Goal: Information Seeking & Learning: Learn about a topic

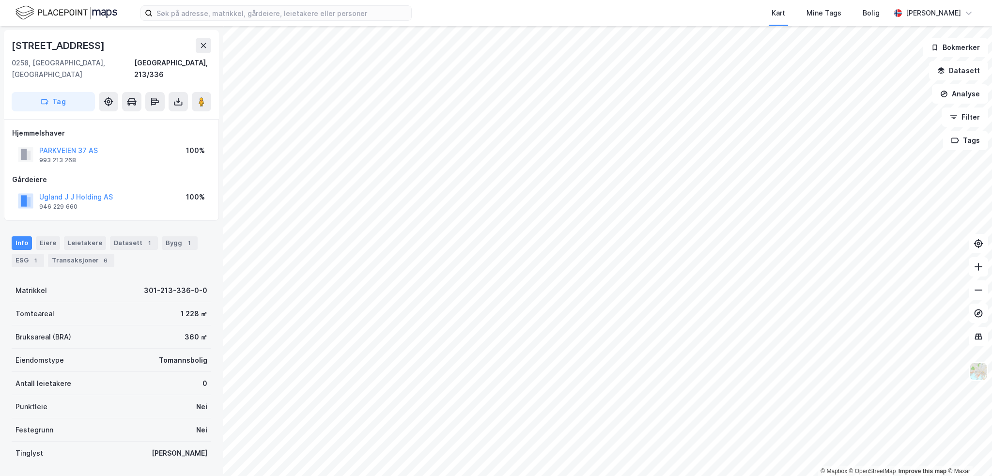
click at [67, 47] on div "[STREET_ADDRESS]" at bounding box center [59, 45] width 95 height 15
click at [42, 236] on div "Eiere" at bounding box center [48, 243] width 24 height 14
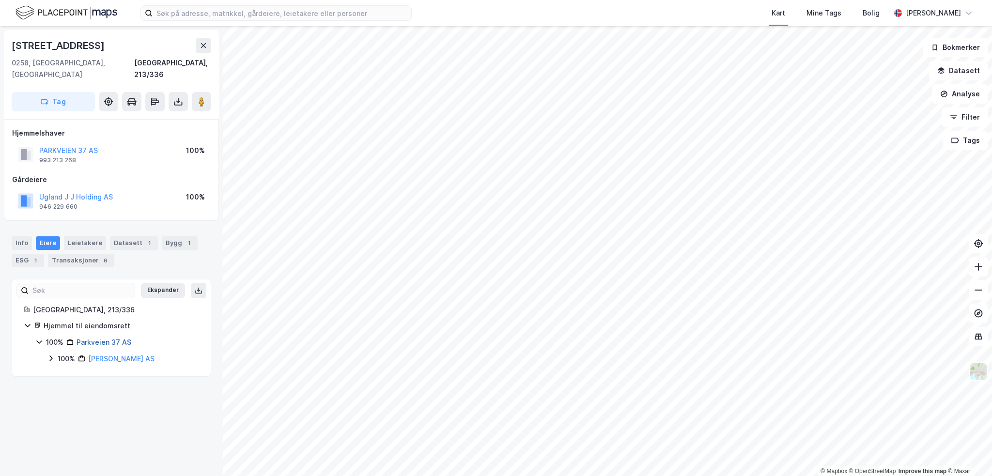
click at [115, 338] on link "Parkveien 37 AS" at bounding box center [104, 342] width 55 height 8
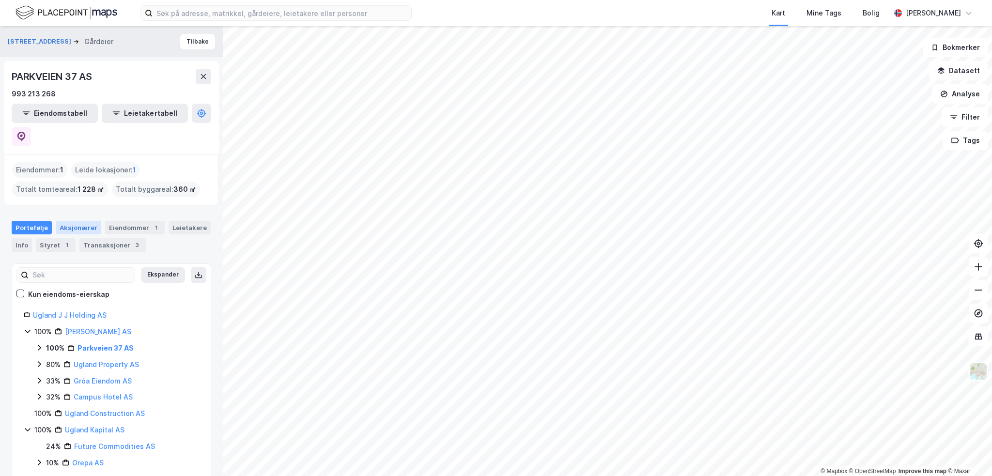
click at [79, 221] on div "Aksjonærer" at bounding box center [79, 228] width 46 height 14
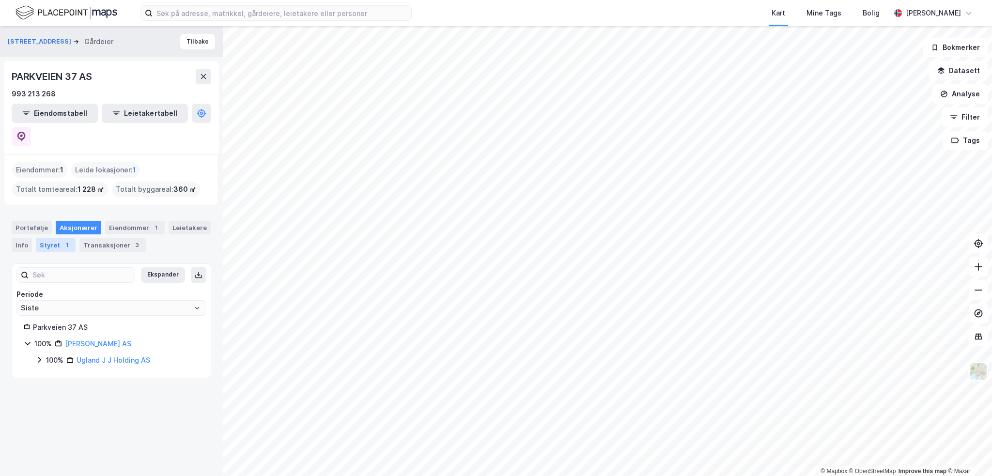
click at [67, 240] on div "1" at bounding box center [67, 245] width 10 height 10
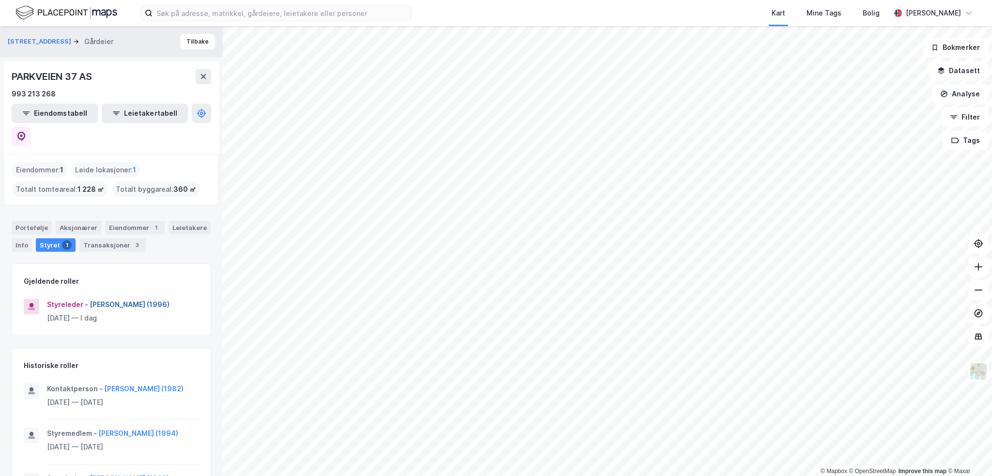
click at [0, 0] on button "[PERSON_NAME] (1996)" at bounding box center [0, 0] width 0 height 0
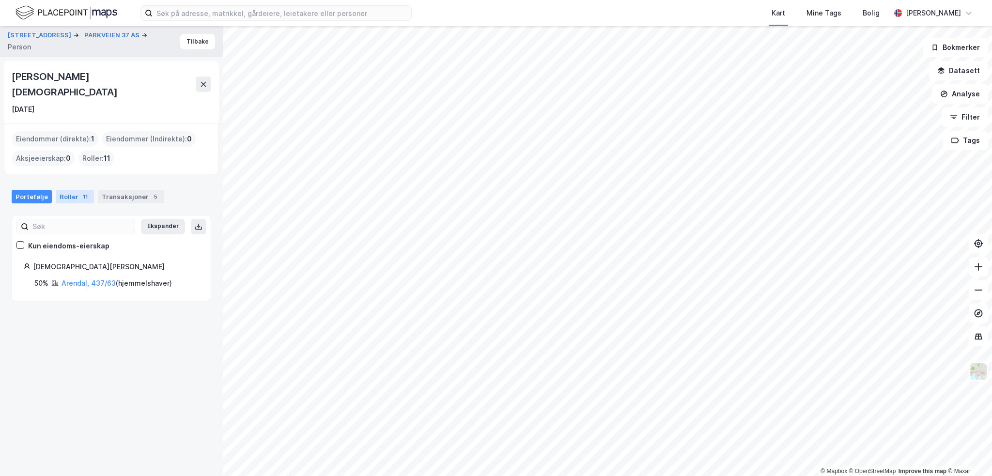
click at [74, 190] on div "Roller 11" at bounding box center [75, 197] width 38 height 14
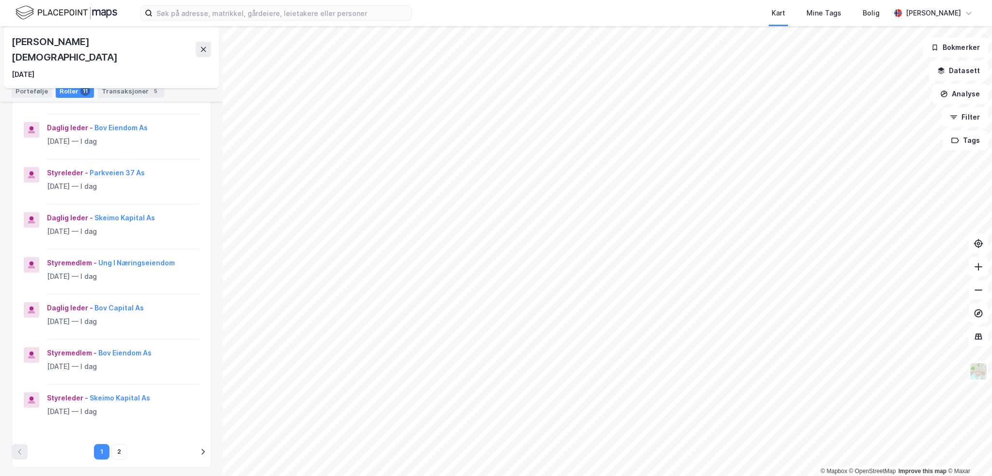
scroll to position [242, 0]
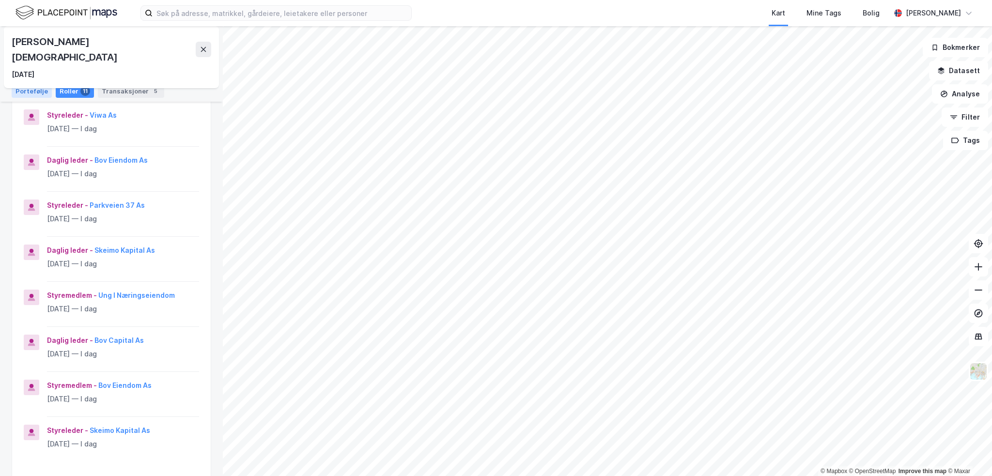
click at [25, 90] on div "Portefølje" at bounding box center [32, 91] width 40 height 14
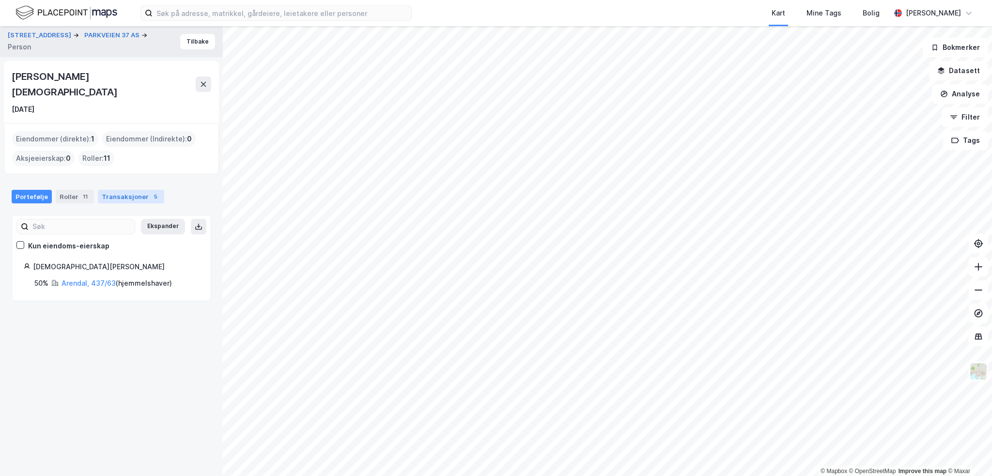
click at [121, 190] on div "Transaksjoner 5" at bounding box center [131, 197] width 66 height 14
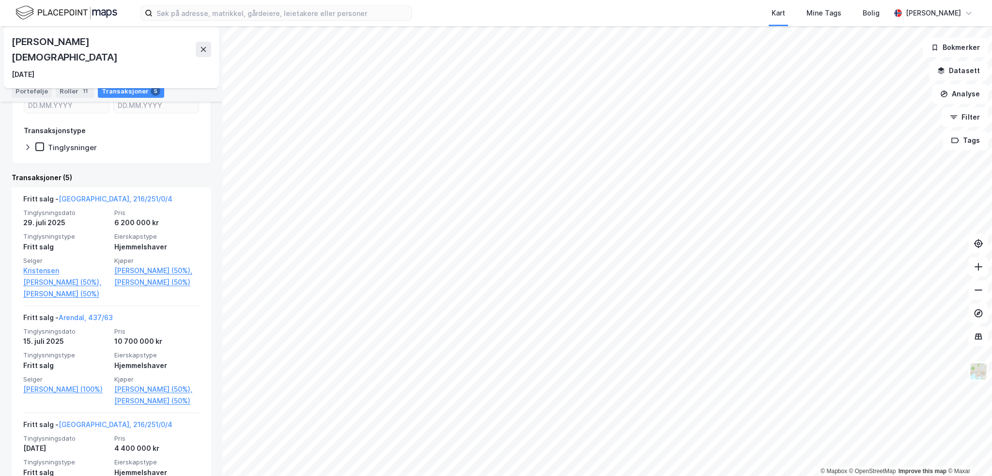
scroll to position [242, 0]
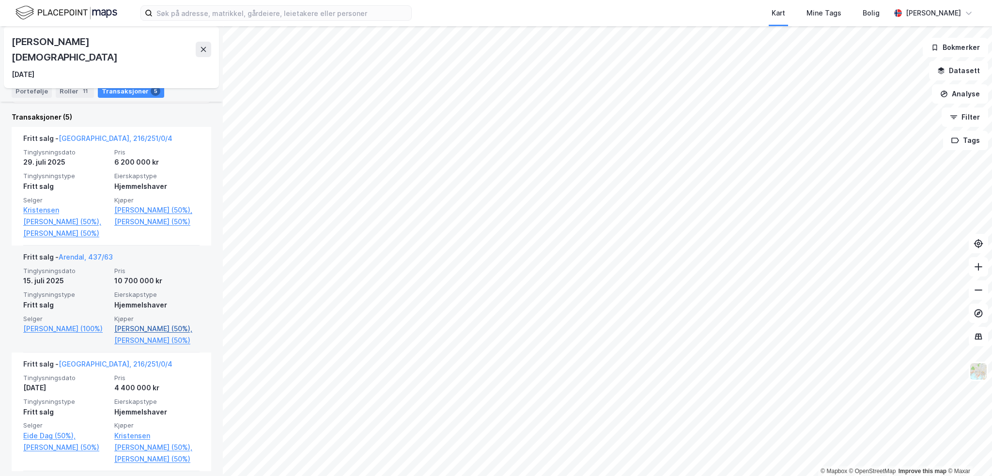
click at [143, 324] on link "[PERSON_NAME] (50%)," at bounding box center [156, 329] width 85 height 12
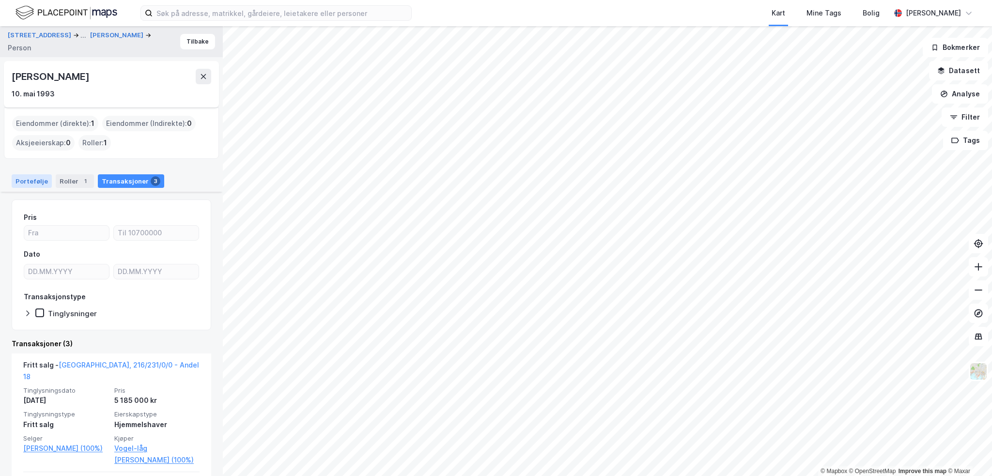
click at [41, 176] on div "Portefølje" at bounding box center [32, 181] width 40 height 14
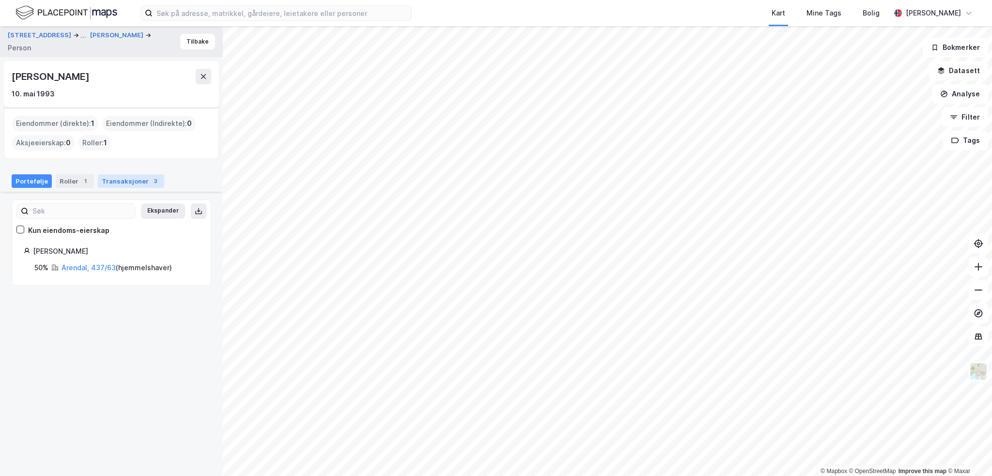
click at [132, 175] on div "Transaksjoner 3" at bounding box center [131, 181] width 66 height 14
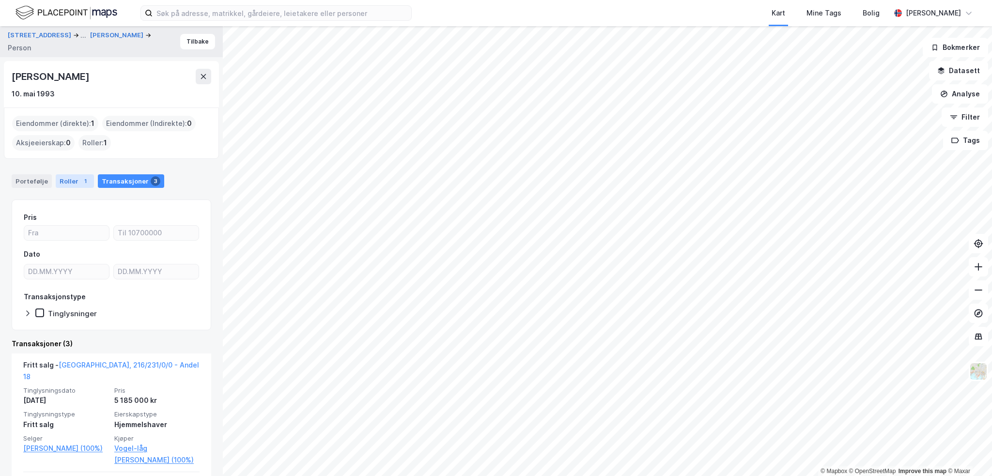
click at [68, 179] on div "Roller 1" at bounding box center [75, 181] width 38 height 14
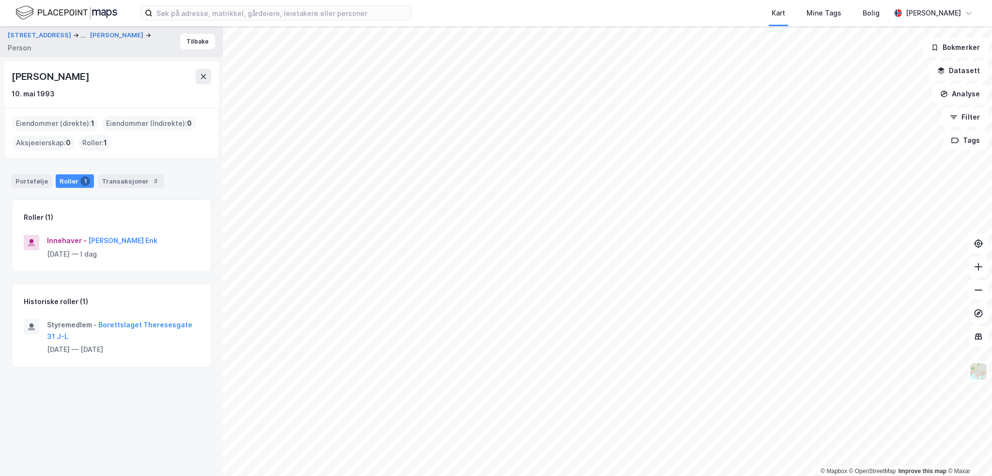
click at [50, 79] on div "[PERSON_NAME]" at bounding box center [51, 76] width 79 height 15
click at [45, 184] on div "Portefølje" at bounding box center [32, 181] width 40 height 14
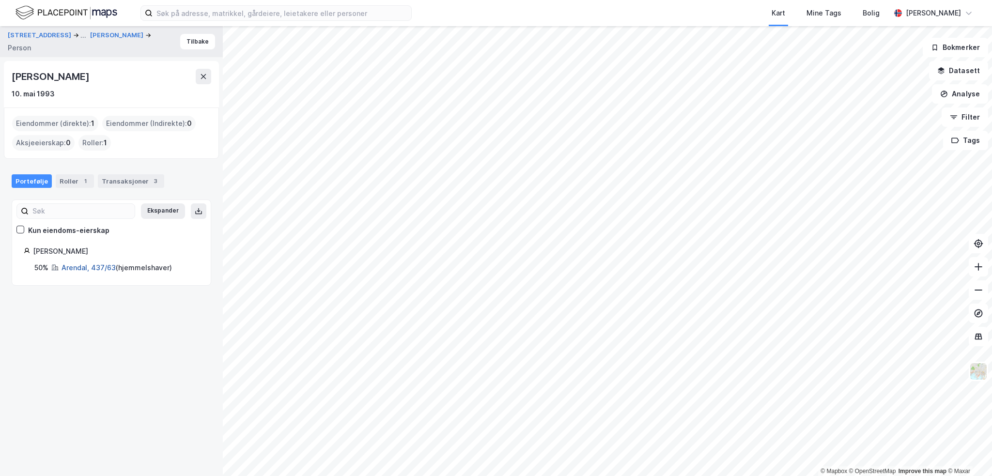
click at [93, 265] on link "Arendal, 437/63" at bounding box center [88, 267] width 54 height 8
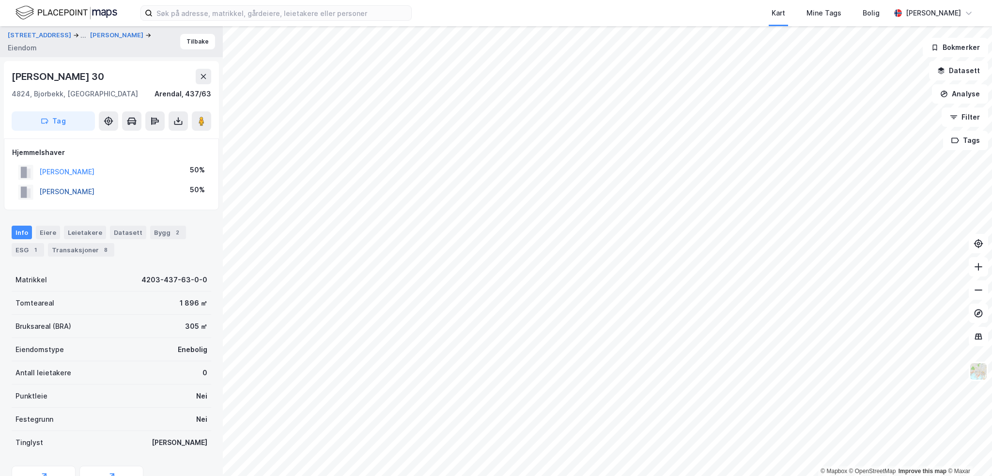
click at [0, 0] on button "[PERSON_NAME]" at bounding box center [0, 0] width 0 height 0
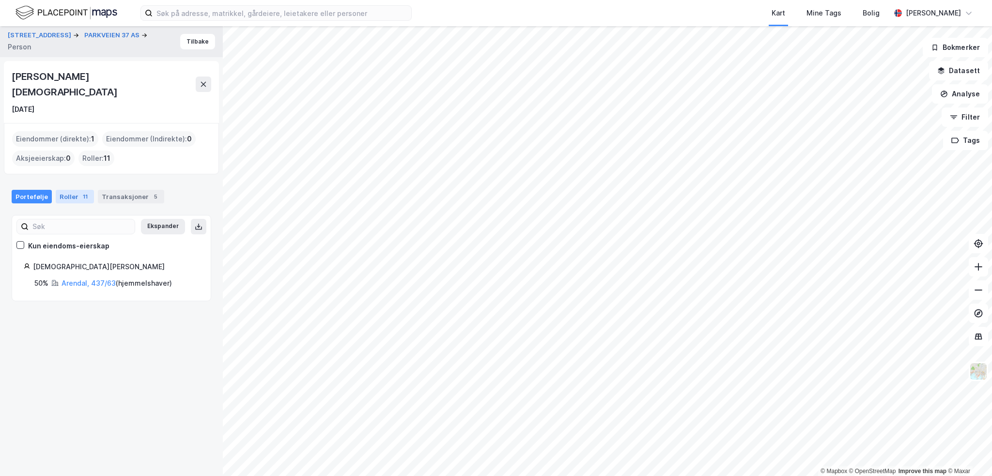
click at [71, 190] on div "Roller 11" at bounding box center [75, 197] width 38 height 14
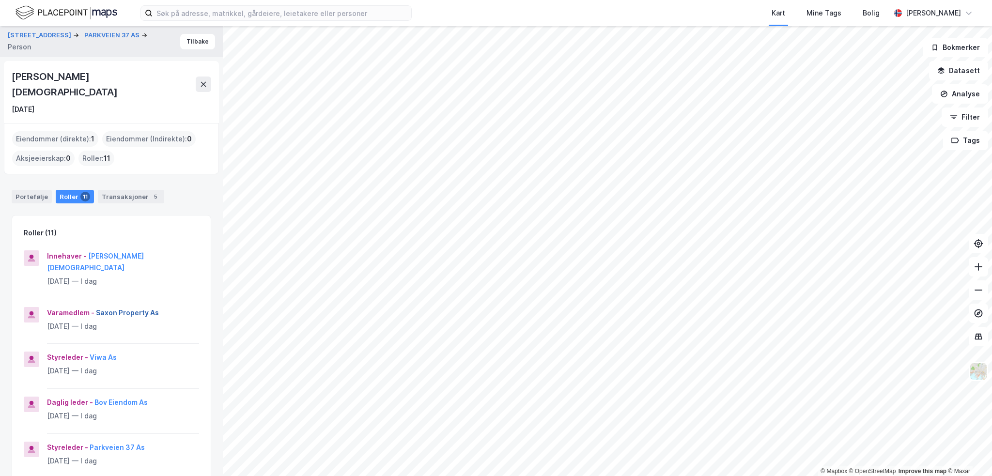
click at [0, 0] on button "Saxon Property As" at bounding box center [0, 0] width 0 height 0
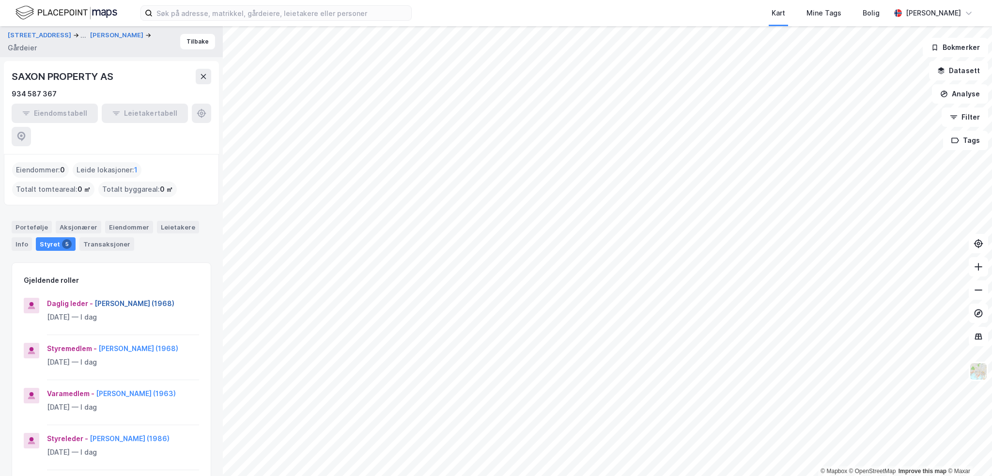
click at [0, 0] on button "[PERSON_NAME] (1968)" at bounding box center [0, 0] width 0 height 0
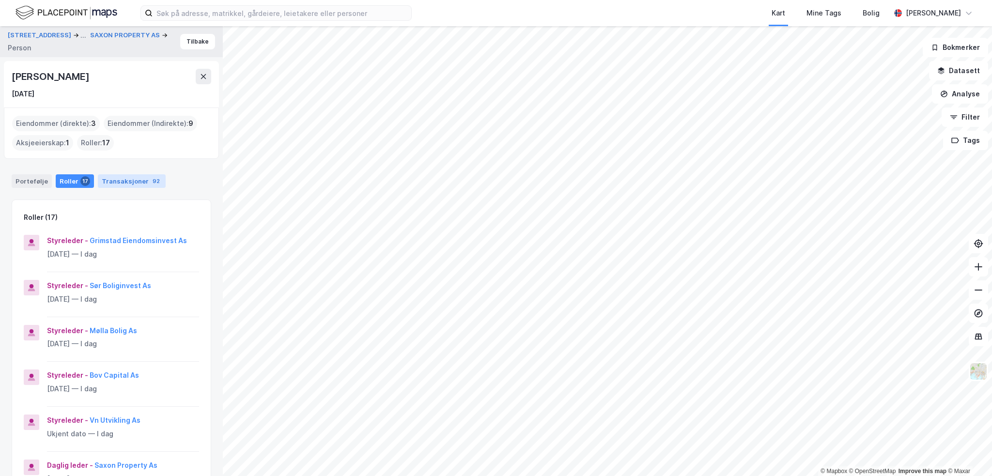
click at [151, 183] on div "92" at bounding box center [156, 181] width 11 height 10
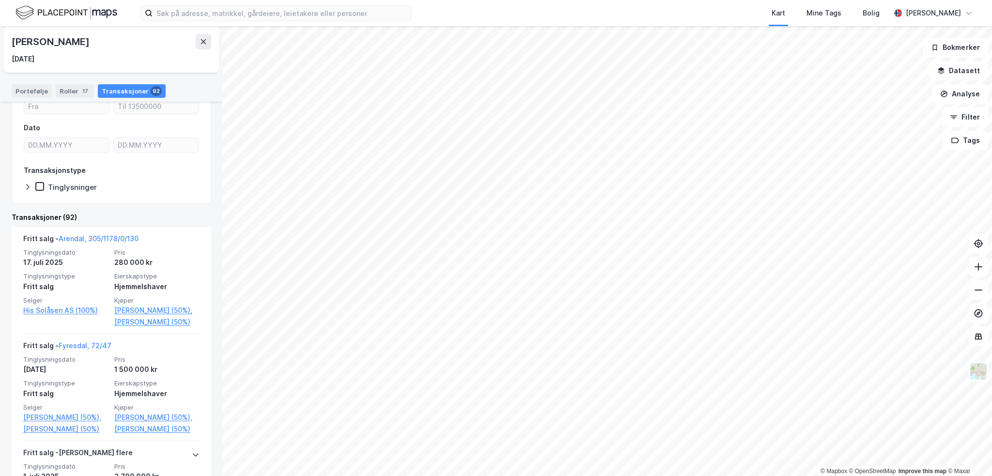
scroll to position [145, 0]
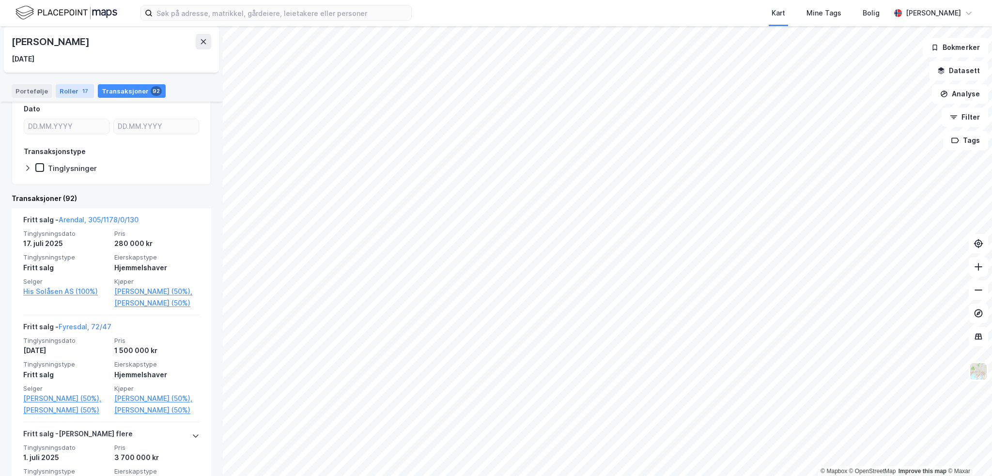
click at [78, 96] on div "Roller 17" at bounding box center [75, 91] width 38 height 14
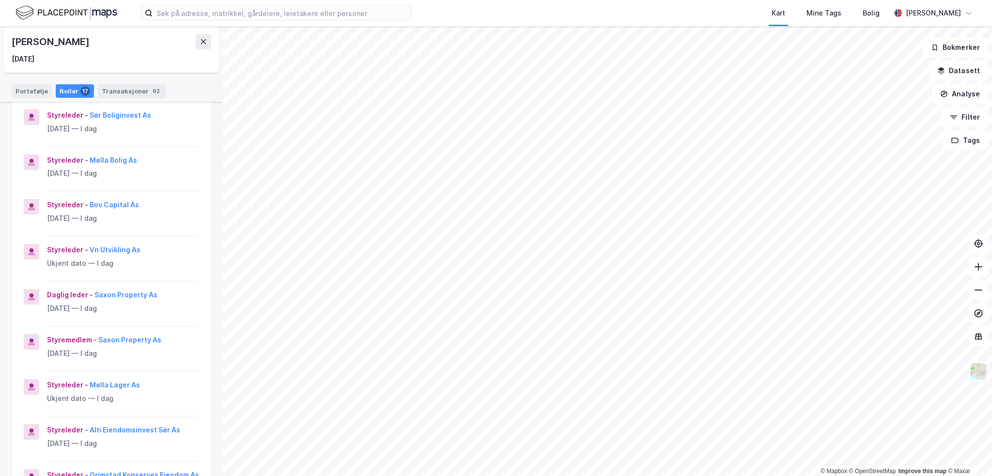
scroll to position [339, 0]
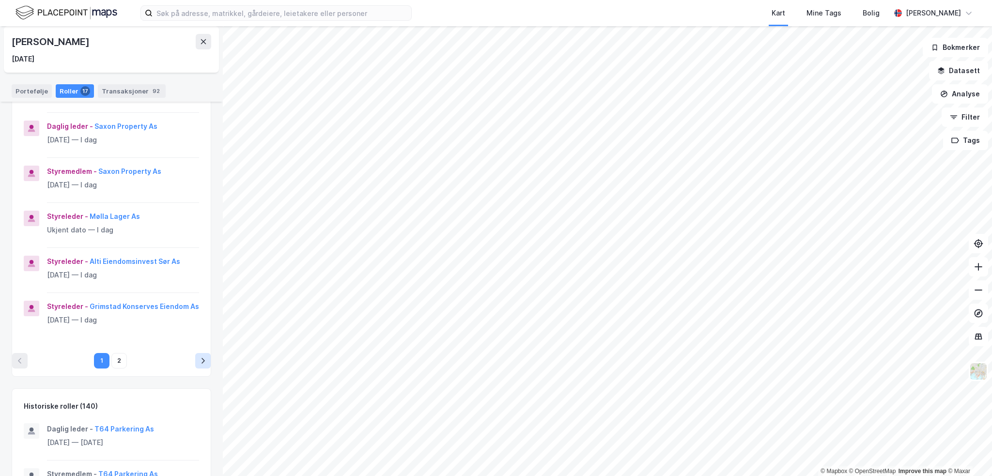
click at [199, 365] on icon "pagination navigation" at bounding box center [203, 361] width 8 height 8
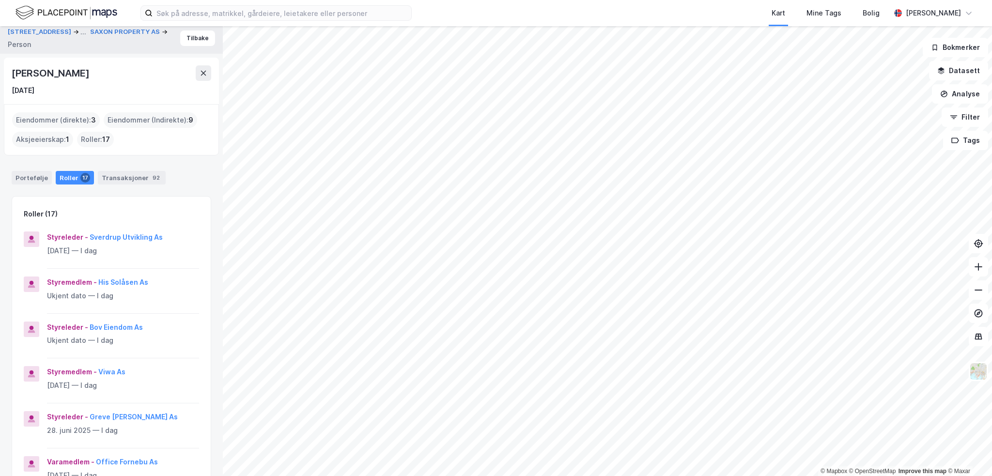
scroll to position [0, 0]
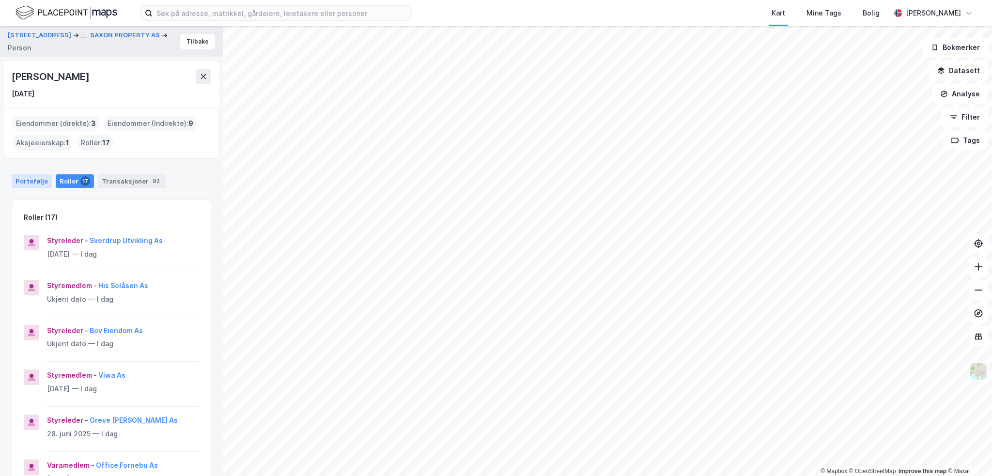
click at [26, 180] on div "Portefølje" at bounding box center [32, 181] width 40 height 14
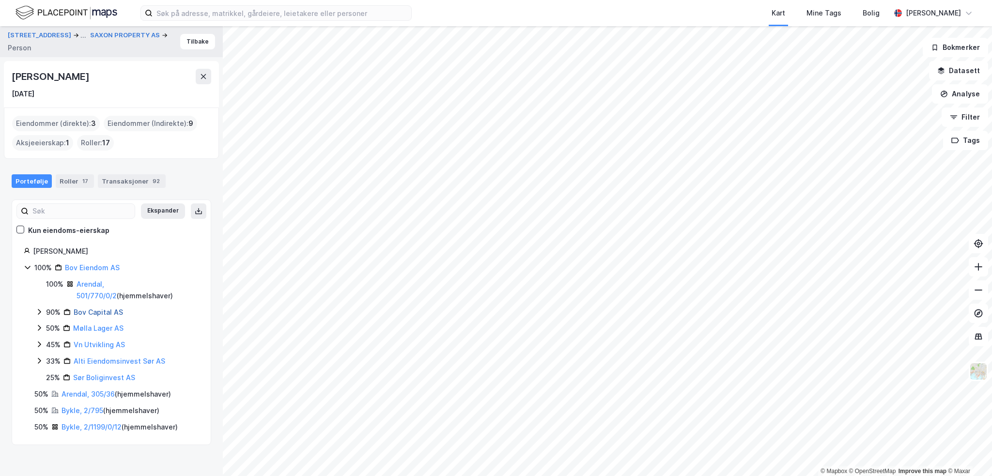
click at [92, 311] on link "Bov Capital AS" at bounding box center [98, 312] width 49 height 8
click at [85, 267] on link "Bov Eiendom AS" at bounding box center [92, 267] width 55 height 8
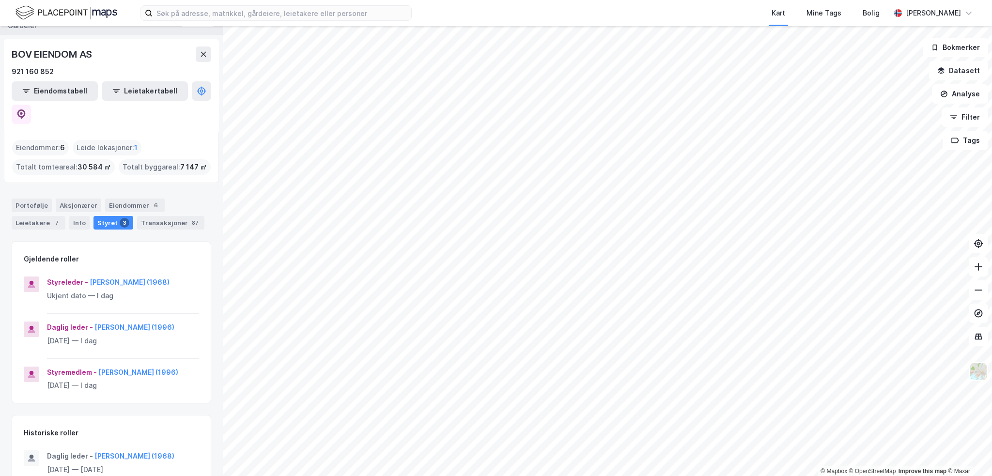
scroll to position [45, 0]
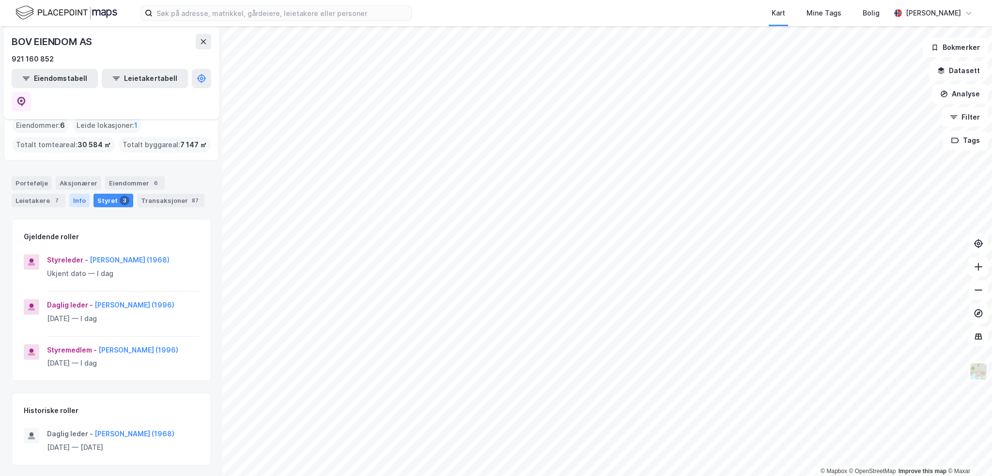
click at [74, 194] on div "Info" at bounding box center [79, 201] width 20 height 14
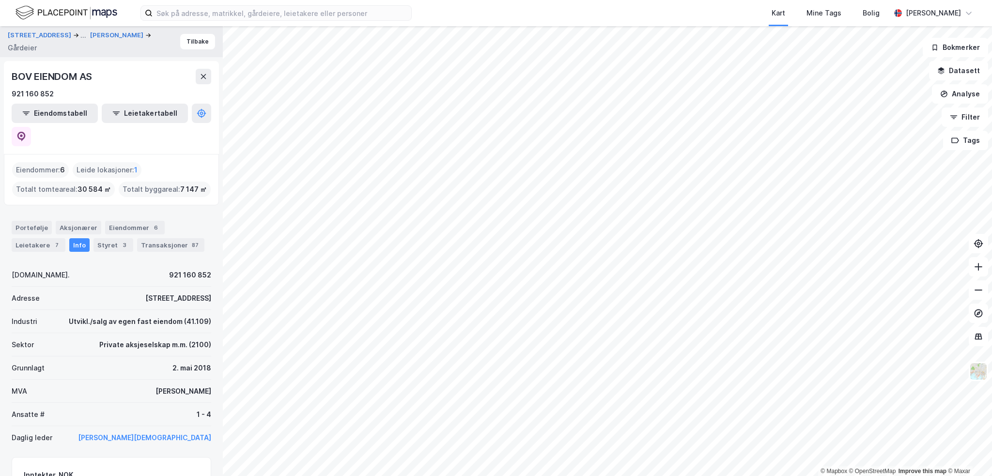
click at [83, 221] on div "Portefølje Aksjonærer Eiendommer 6 Leietakere 7 Info Styret 3 Transaksjoner 87" at bounding box center [111, 236] width 199 height 31
click at [79, 221] on div "Aksjonærer" at bounding box center [79, 228] width 46 height 14
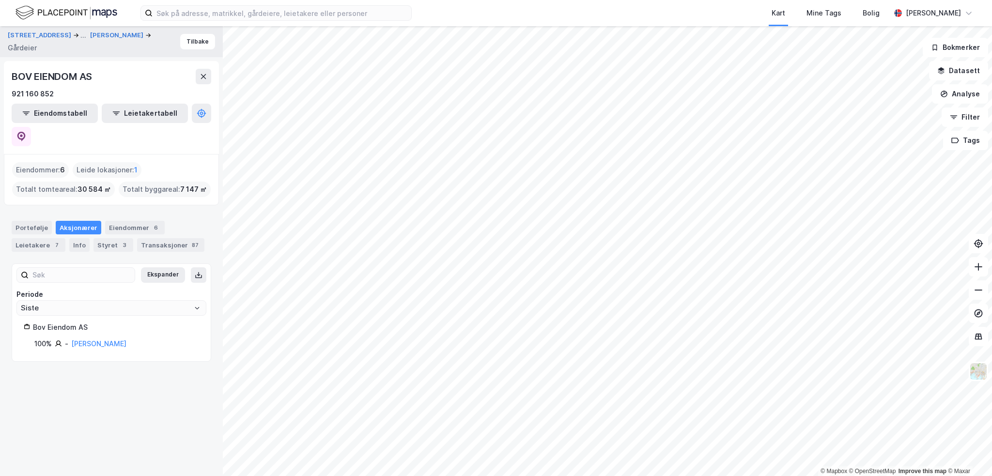
click at [164, 221] on div "Portefølje Aksjonærer Eiendommer 6 Leietakere 7 Info Styret 3 Transaksjoner 87" at bounding box center [111, 236] width 199 height 31
click at [171, 238] on div "Transaksjoner 87" at bounding box center [170, 245] width 67 height 14
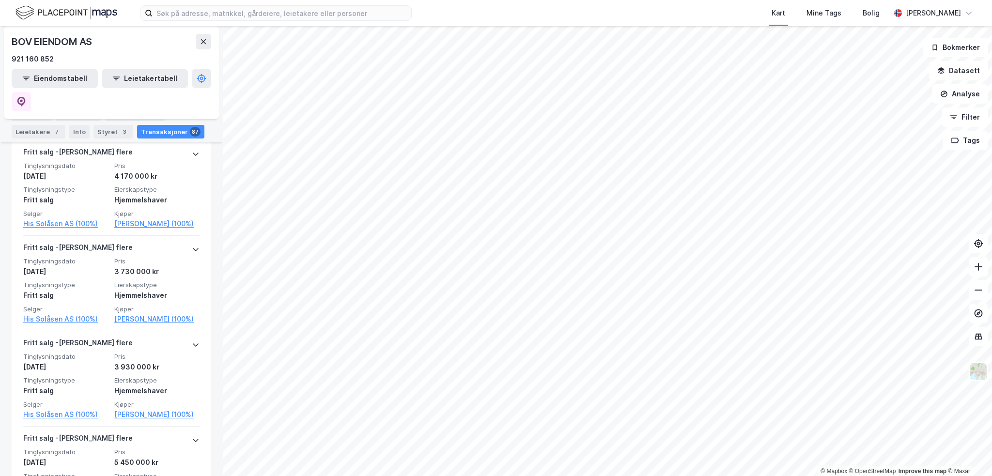
scroll to position [3196, 0]
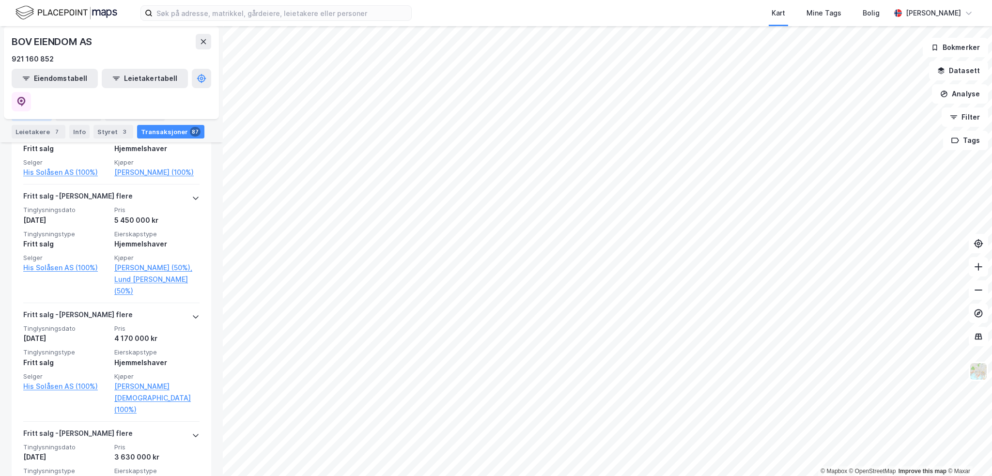
click at [29, 117] on div "Portefølje" at bounding box center [32, 114] width 40 height 14
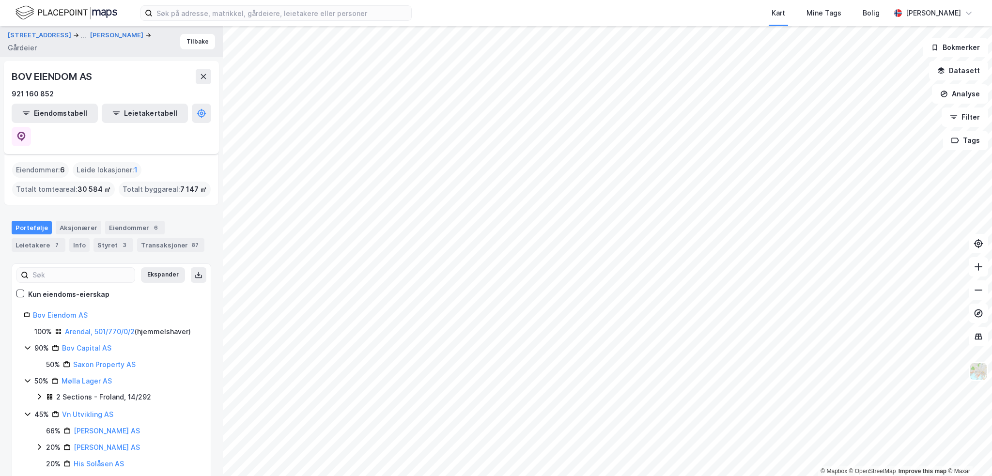
scroll to position [76, 0]
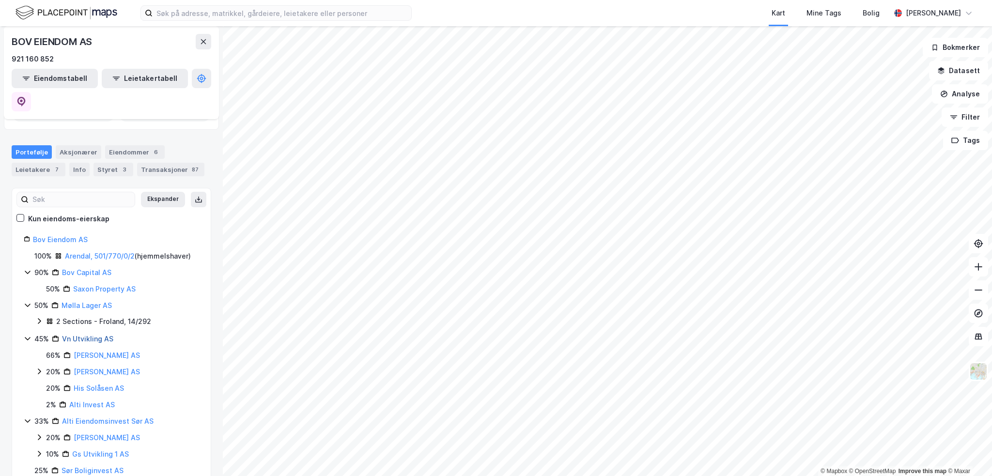
click at [93, 335] on link "Vn Utvikling AS" at bounding box center [87, 339] width 51 height 8
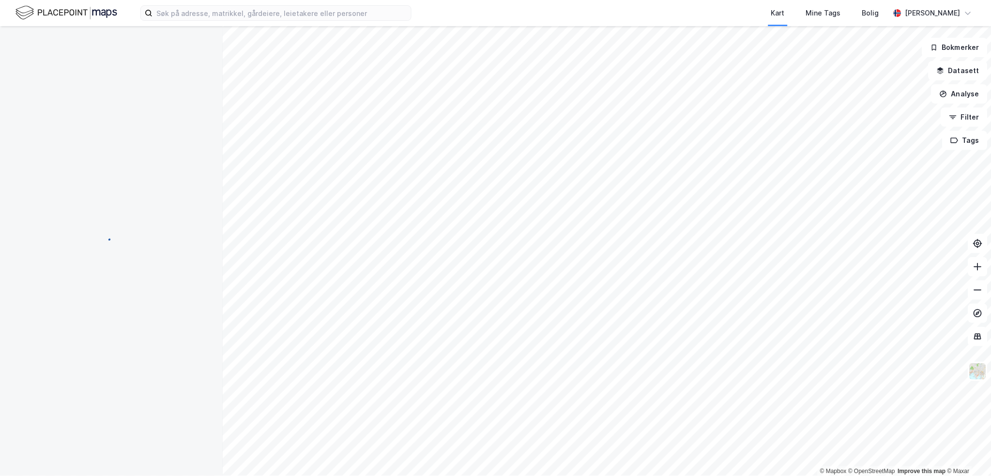
scroll to position [0, 0]
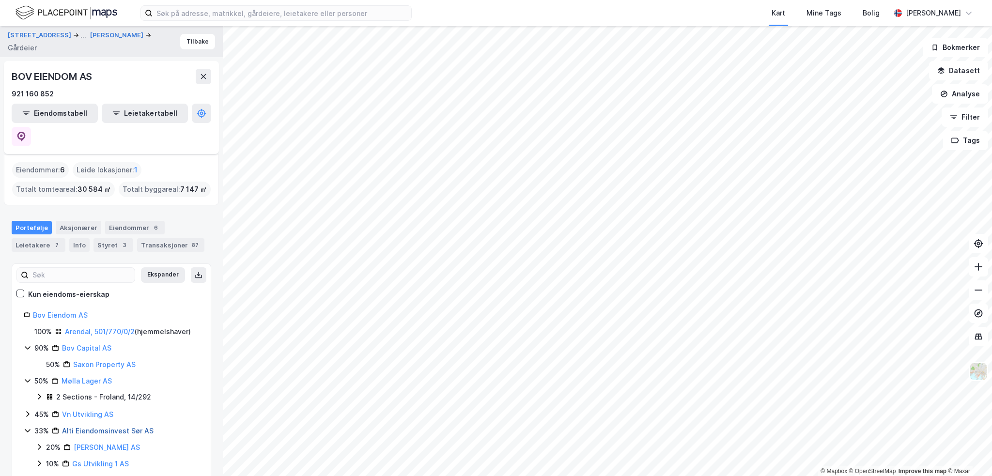
click at [92, 427] on link "Alti Eiendomsinvest Sør AS" at bounding box center [108, 431] width 92 height 8
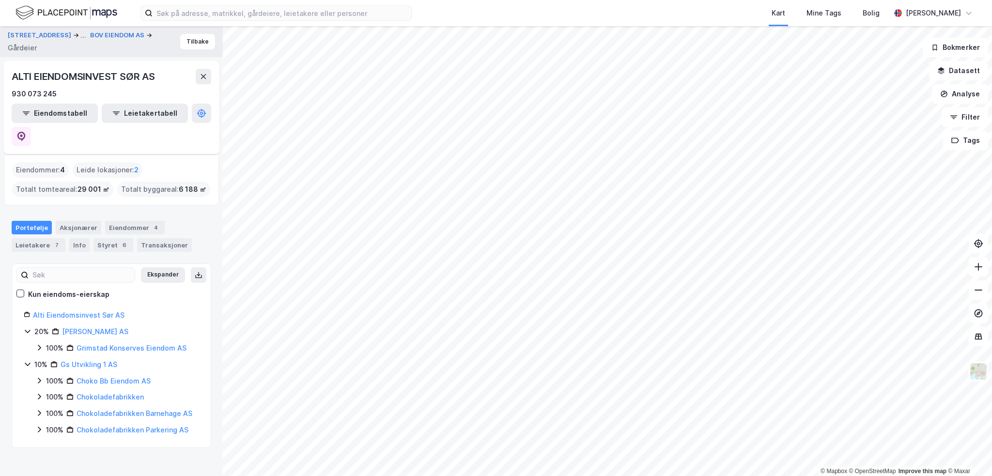
click at [37, 426] on icon at bounding box center [39, 430] width 8 height 8
click at [98, 360] on link "Gs Utvikling 1 AS" at bounding box center [89, 364] width 57 height 8
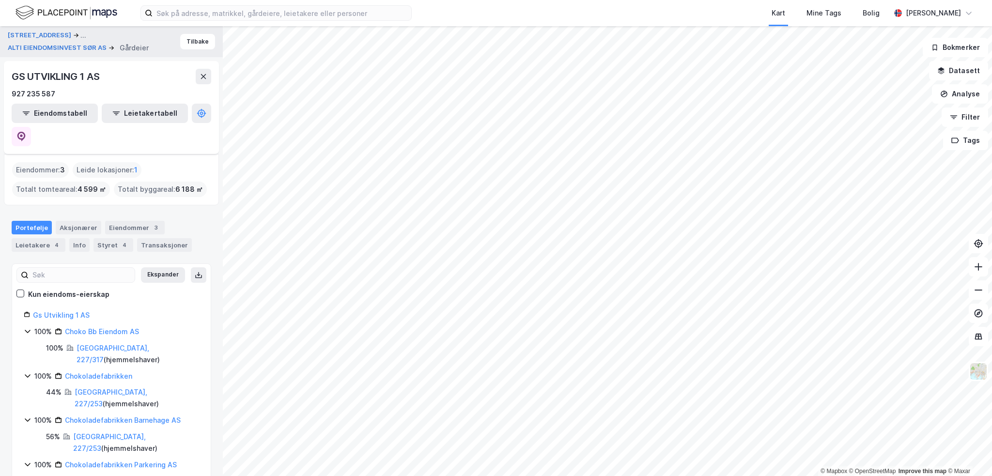
click at [84, 77] on div "GS UTVIKLING 1 AS" at bounding box center [57, 76] width 90 height 15
click at [26, 132] on icon at bounding box center [21, 137] width 8 height 10
drag, startPoint x: 113, startPoint y: 215, endPoint x: 113, endPoint y: 221, distance: 6.8
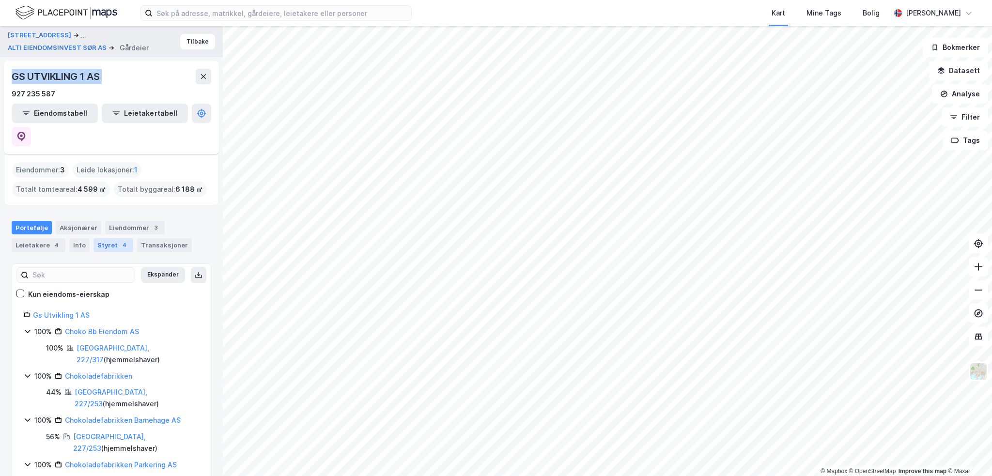
click at [113, 238] on div "Styret 4" at bounding box center [113, 245] width 40 height 14
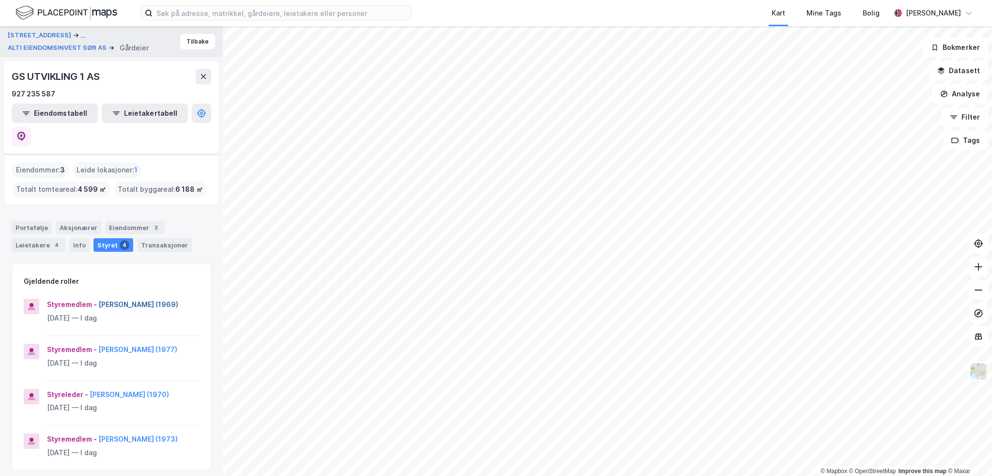
click at [0, 0] on button "[PERSON_NAME] (1969)" at bounding box center [0, 0] width 0 height 0
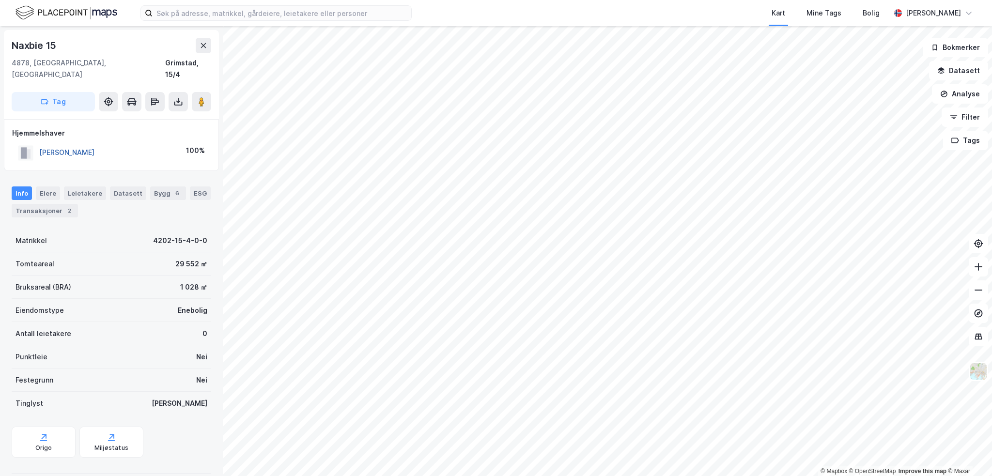
click at [0, 0] on button "[PERSON_NAME]" at bounding box center [0, 0] width 0 height 0
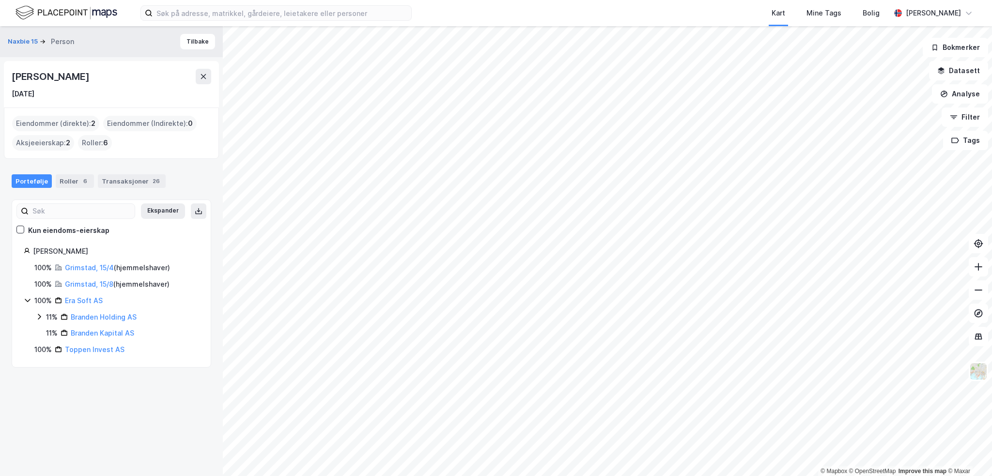
click at [14, 75] on div "[PERSON_NAME]" at bounding box center [51, 76] width 79 height 15
click at [21, 73] on div "[PERSON_NAME]" at bounding box center [51, 76] width 79 height 15
click at [431, 476] on html "Kart Mine Tags Bolig [PERSON_NAME] © Mapbox © OpenStreetMap Improve this map © …" at bounding box center [495, 238] width 991 height 476
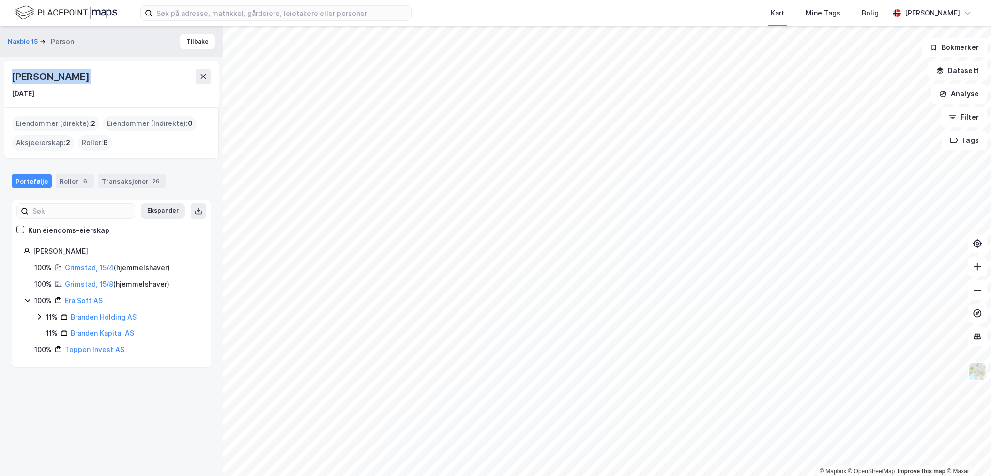
click at [432, 476] on html "Kart Mine Tags Bolig [PERSON_NAME] © Mapbox © OpenStreetMap Improve this map © …" at bounding box center [495, 238] width 991 height 476
click at [307, 476] on html "Kart Mine Tags Bolig [PERSON_NAME] © Mapbox © OpenStreetMap Improve this map © …" at bounding box center [495, 238] width 991 height 476
click at [417, 476] on html "Kart Mine Tags Bolig [PERSON_NAME] © Mapbox © OpenStreetMap Improve this map © …" at bounding box center [495, 238] width 991 height 476
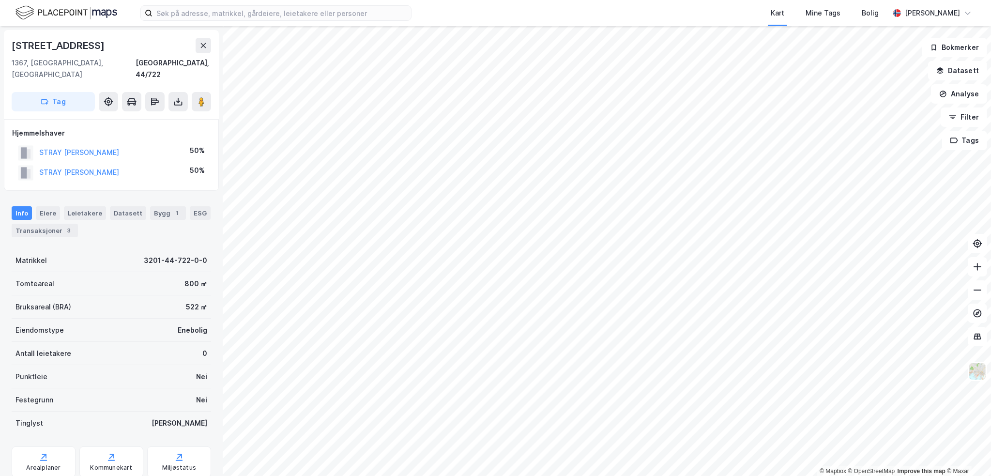
click at [63, 167] on div "STRAY [PERSON_NAME]" at bounding box center [79, 173] width 80 height 12
click at [0, 0] on button "STRAY [PERSON_NAME]" at bounding box center [0, 0] width 0 height 0
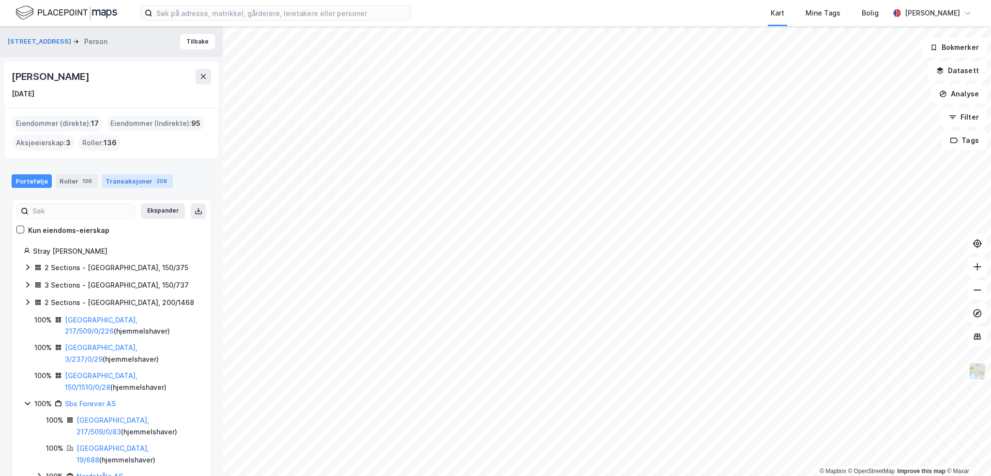
click at [144, 182] on div "Transaksjoner 208" at bounding box center [137, 181] width 71 height 14
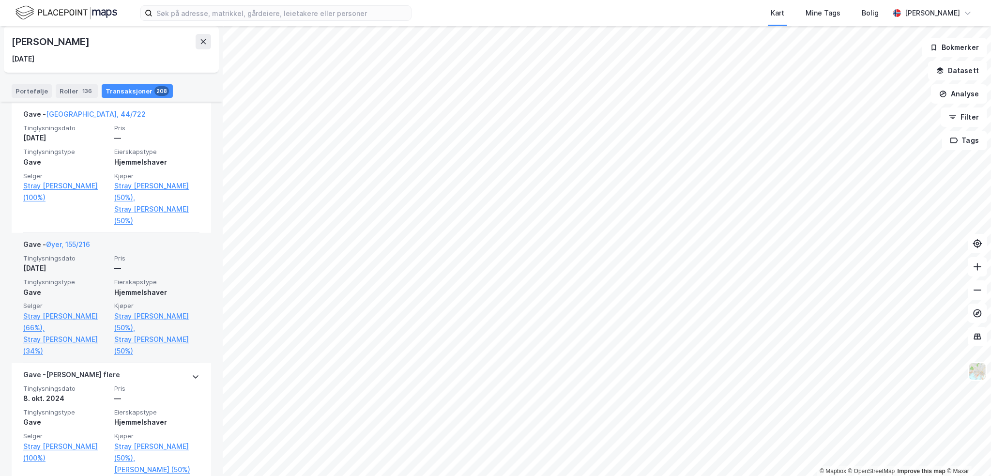
scroll to position [242, 0]
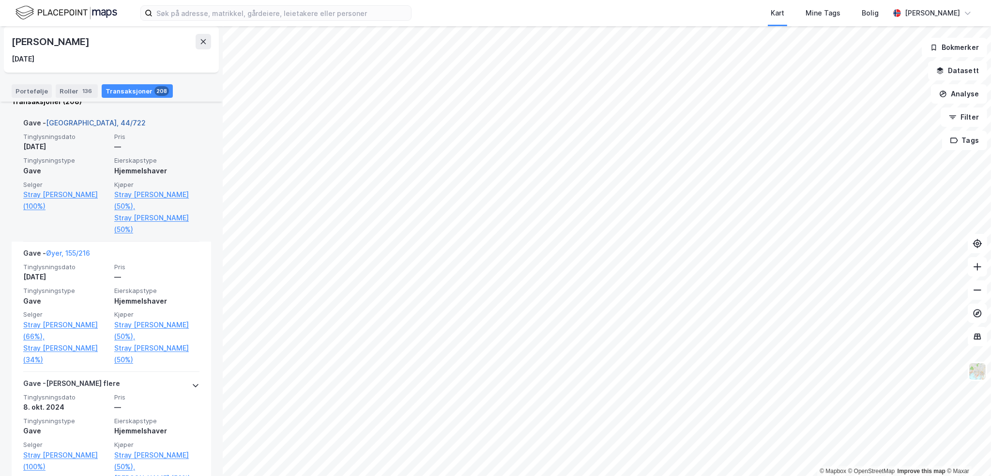
click at [88, 123] on link "[GEOGRAPHIC_DATA], 44/722" at bounding box center [96, 123] width 100 height 8
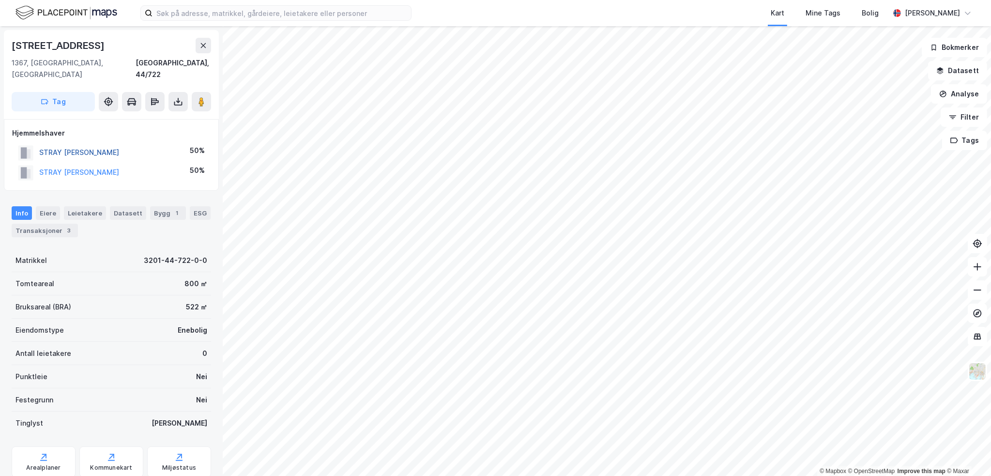
click at [0, 0] on button "STRAY [PERSON_NAME]" at bounding box center [0, 0] width 0 height 0
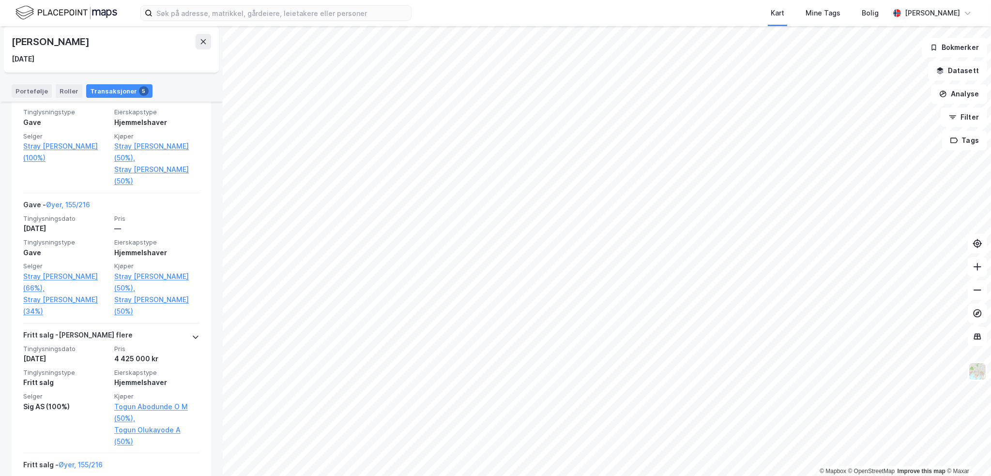
scroll to position [242, 0]
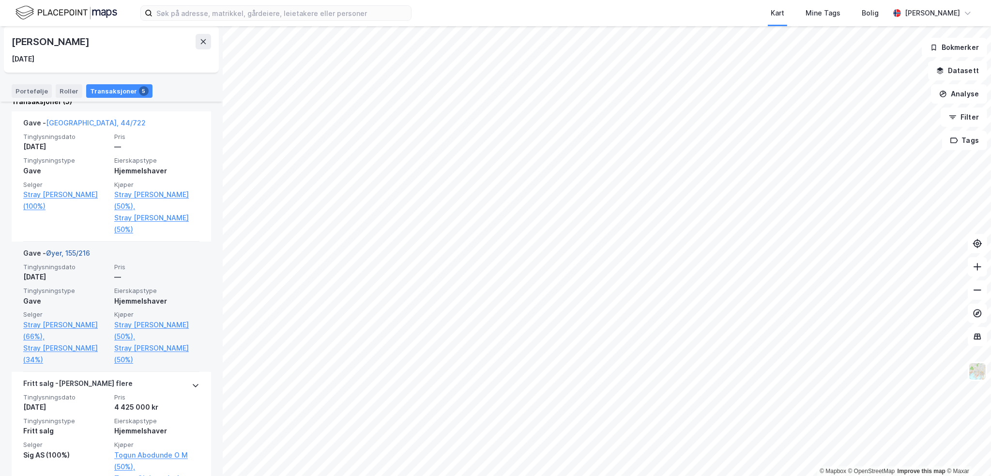
click at [80, 251] on link "Øyer, 155/216" at bounding box center [68, 253] width 44 height 8
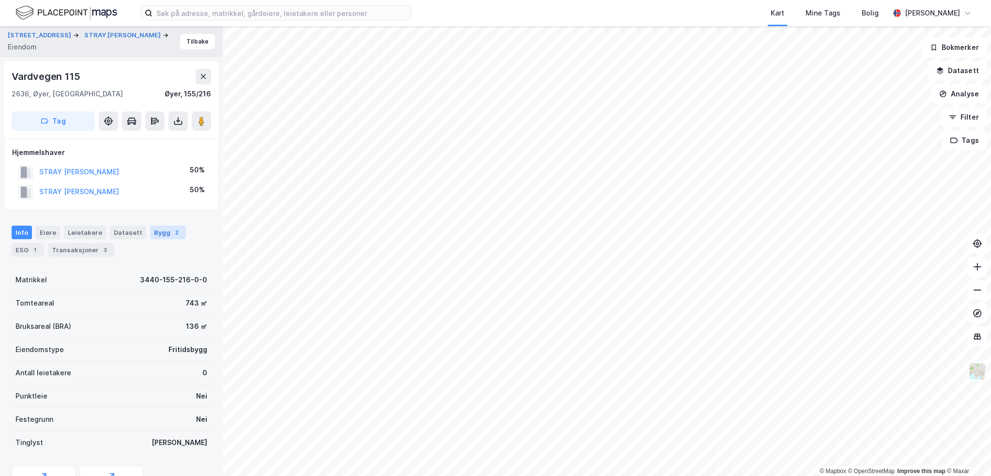
click at [163, 229] on div "Bygg 2" at bounding box center [168, 233] width 36 height 14
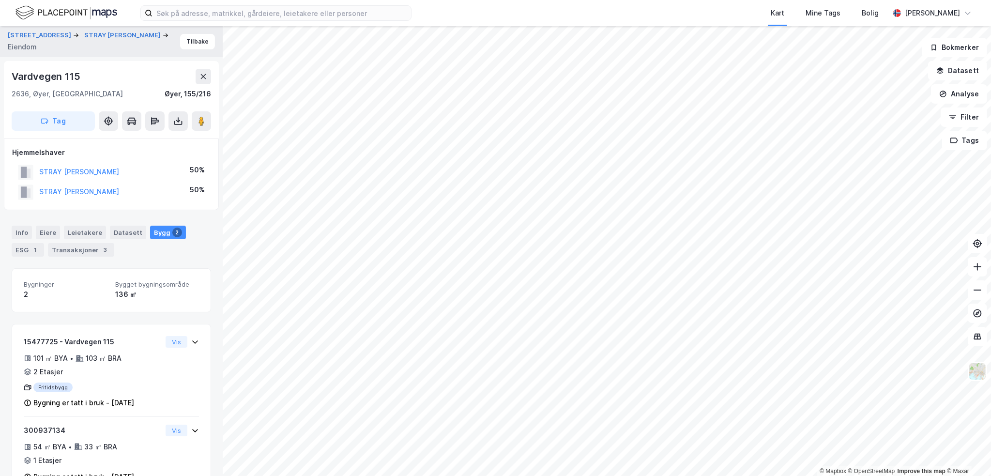
scroll to position [29, 0]
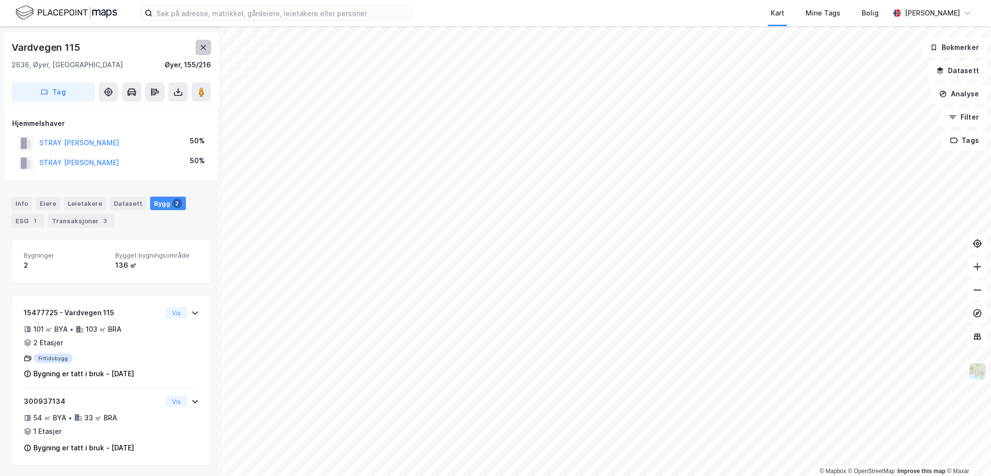
click at [205, 45] on icon at bounding box center [203, 48] width 8 height 8
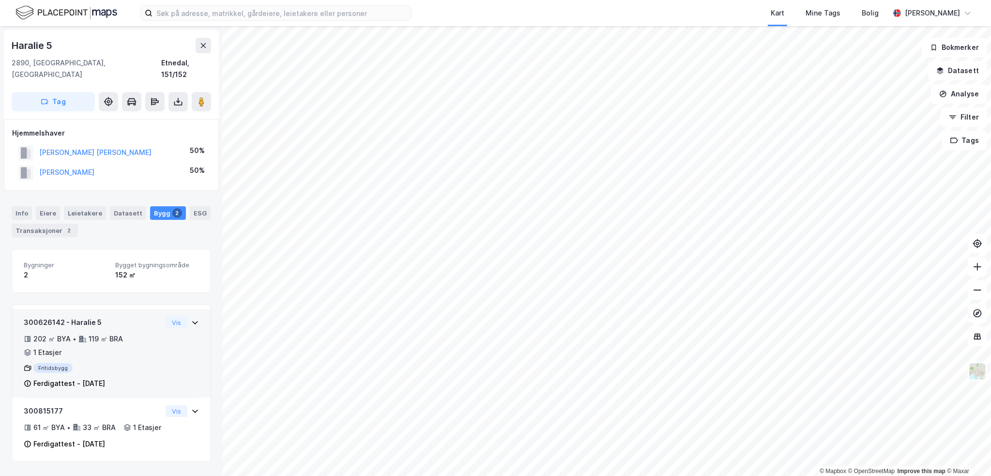
click at [132, 317] on div "300626142 - Haralie 5" at bounding box center [93, 323] width 138 height 12
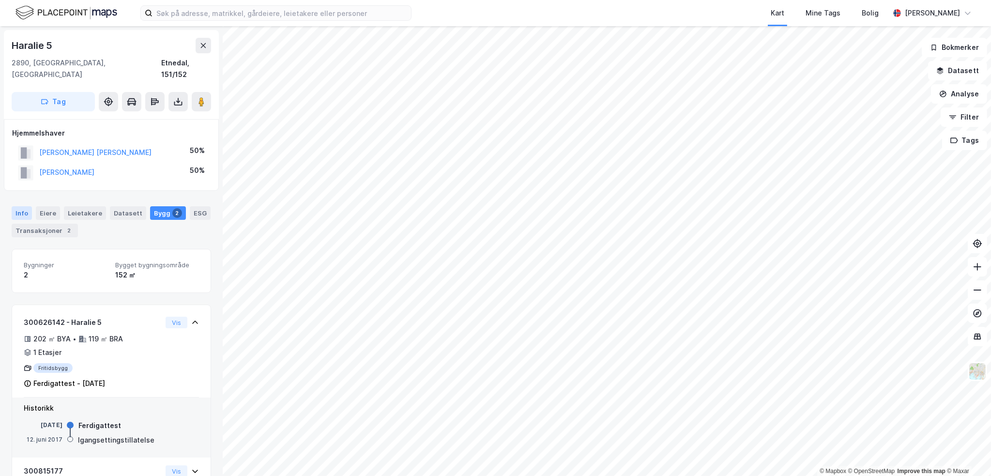
click at [25, 206] on div "Info" at bounding box center [22, 213] width 20 height 14
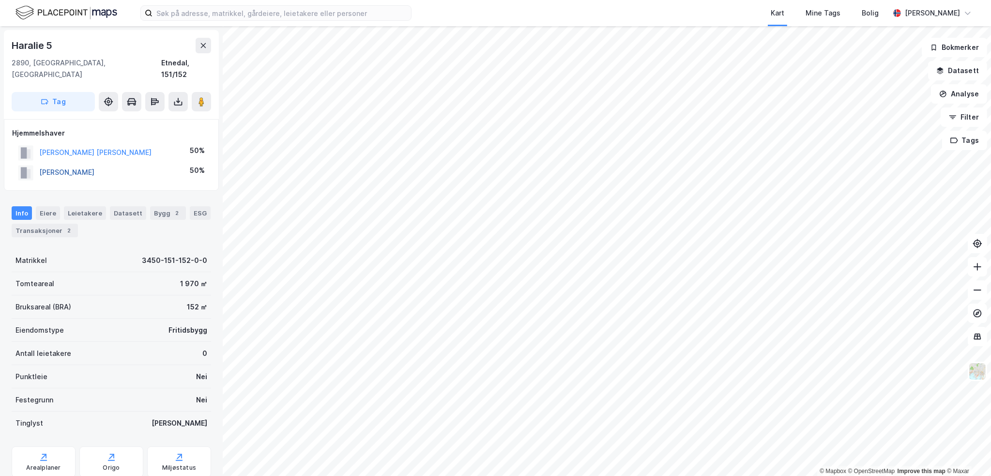
click at [0, 0] on button "[PERSON_NAME]" at bounding box center [0, 0] width 0 height 0
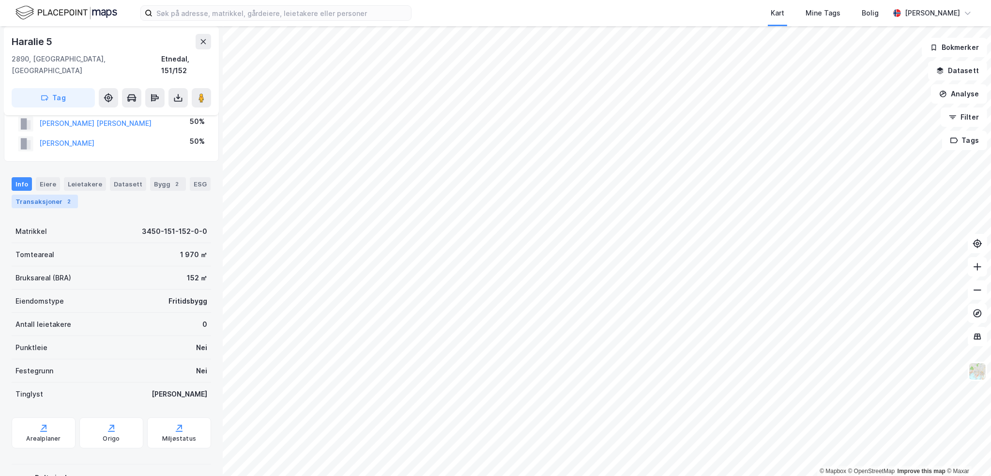
click at [41, 195] on div "Transaksjoner 2" at bounding box center [45, 202] width 66 height 14
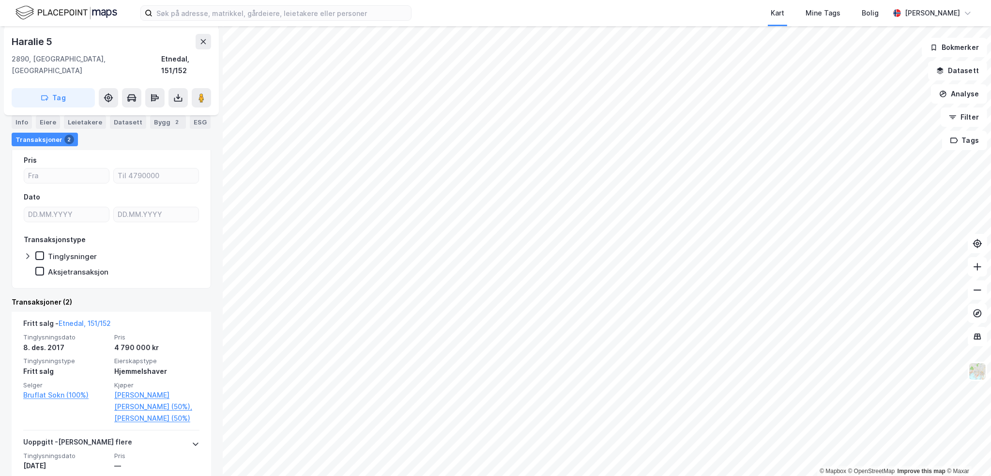
scroll to position [155, 0]
